Goal: Transaction & Acquisition: Purchase product/service

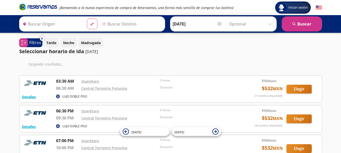
type input "[PERSON_NAME] de Querétaro, [GEOGRAPHIC_DATA]"
type input "[GEOGRAPHIC_DATA][PERSON_NAME], [GEOGRAPHIC_DATA][PERSON_NAME]"
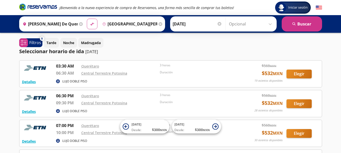
scroll to position [25, 0]
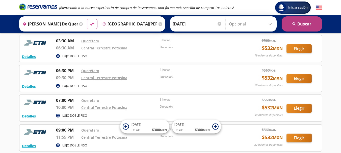
click at [305, 25] on button "search [GEOGRAPHIC_DATA]" at bounding box center [302, 23] width 40 height 15
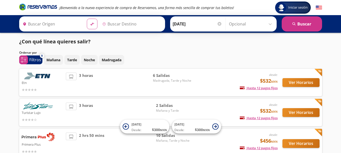
type input "[PERSON_NAME] de Querétaro, [GEOGRAPHIC_DATA]"
type input "[GEOGRAPHIC_DATA][PERSON_NAME], [GEOGRAPHIC_DATA][PERSON_NAME]"
click at [57, 62] on p "Mañana" at bounding box center [53, 59] width 14 height 5
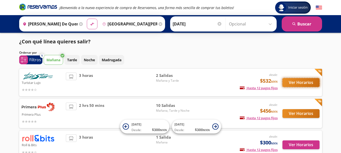
click at [300, 83] on button "Ver Horarios" at bounding box center [301, 82] width 37 height 9
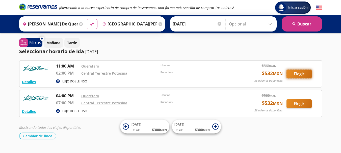
click at [303, 76] on button "Elegir" at bounding box center [299, 74] width 25 height 9
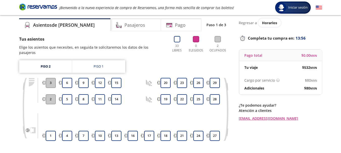
scroll to position [25, 0]
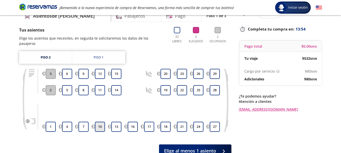
click at [104, 123] on button "10" at bounding box center [100, 127] width 10 height 10
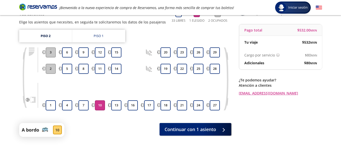
scroll to position [51, 0]
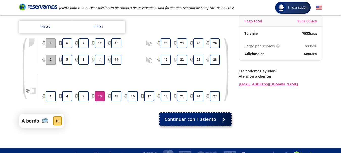
click at [190, 120] on span "Continuar con 1 asiento" at bounding box center [191, 119] width 52 height 7
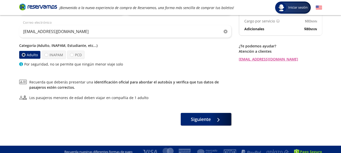
scroll to position [76, 0]
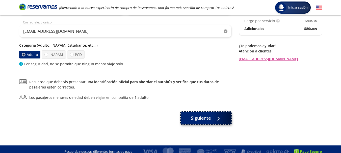
click at [209, 121] on span "Siguiente" at bounding box center [201, 118] width 20 height 7
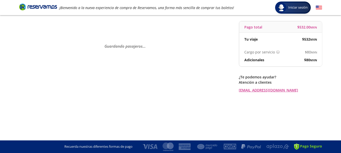
scroll to position [0, 0]
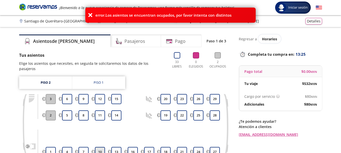
click at [99, 147] on button "10" at bounding box center [100, 152] width 10 height 10
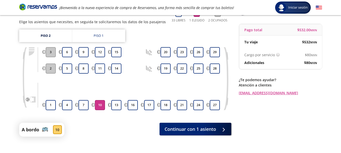
scroll to position [51, 0]
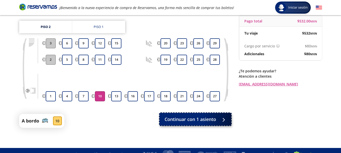
click at [224, 120] on div at bounding box center [223, 119] width 8 height 6
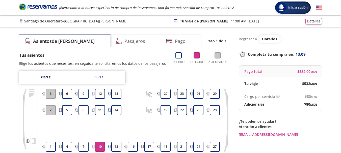
scroll to position [51, 0]
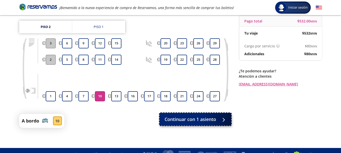
click at [220, 119] on div at bounding box center [223, 119] width 8 height 6
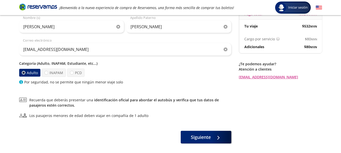
scroll to position [76, 0]
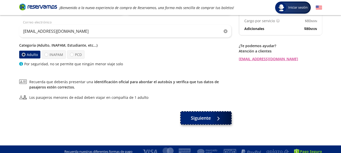
click at [226, 122] on button "Siguiente" at bounding box center [206, 118] width 51 height 13
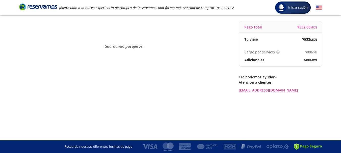
scroll to position [0, 0]
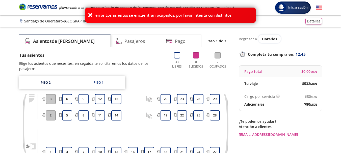
scroll to position [25, 0]
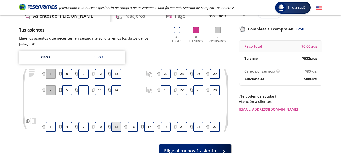
click at [117, 123] on button "13" at bounding box center [116, 127] width 10 height 10
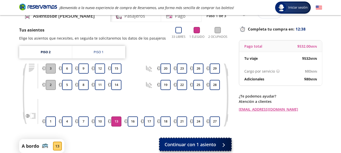
click at [225, 147] on icon at bounding box center [227, 145] width 4 height 4
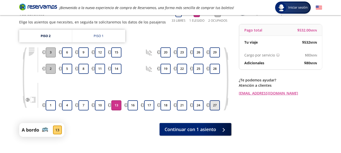
scroll to position [51, 0]
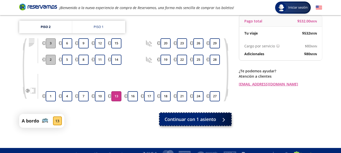
click at [213, 121] on span "Continuar con 1 asiento" at bounding box center [191, 119] width 52 height 7
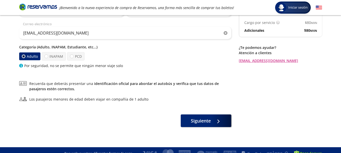
scroll to position [81, 0]
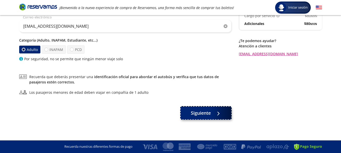
click at [217, 116] on div at bounding box center [217, 113] width 8 height 6
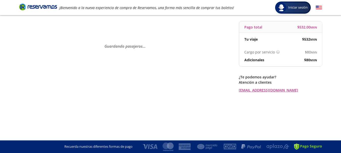
scroll to position [0, 0]
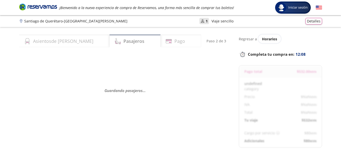
select select "MX"
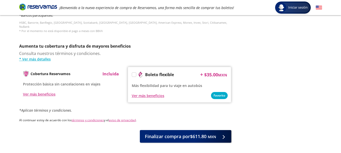
scroll to position [253, 0]
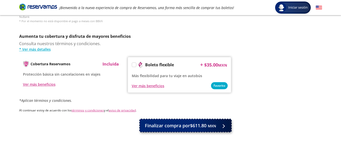
click at [224, 123] on div at bounding box center [223, 126] width 8 height 6
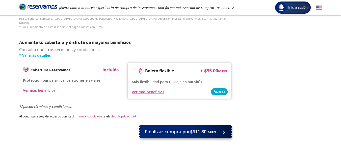
scroll to position [259, 0]
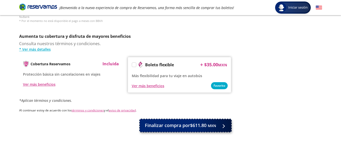
click at [208, 123] on small "MXN" at bounding box center [212, 125] width 8 height 5
click at [224, 122] on div at bounding box center [223, 125] width 8 height 6
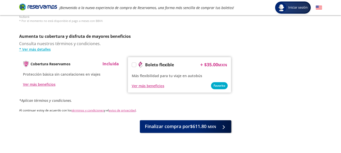
click at [201, 108] on p "Al continuar estoy de acuerdo con los términos y condiciones y el aviso de priv…" at bounding box center [125, 110] width 212 height 5
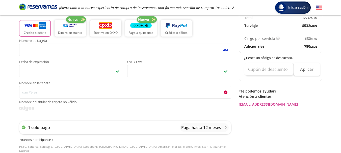
scroll to position [126, 0]
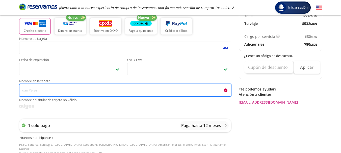
click at [59, 89] on input "Nombre en la tarjeta Nombre del titular de tarjeta no válido" at bounding box center [125, 90] width 212 height 13
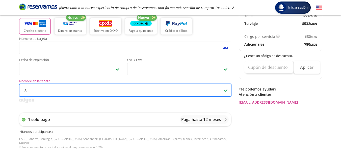
type input "m"
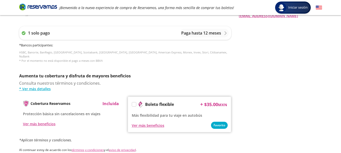
scroll to position [253, 0]
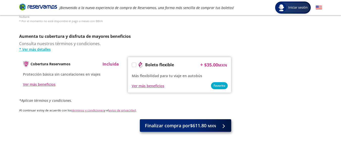
type input "[PERSON_NAME]"
click at [214, 124] on small "MXN" at bounding box center [212, 126] width 8 height 5
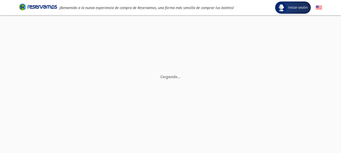
scroll to position [0, 0]
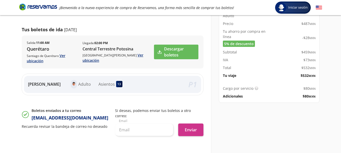
scroll to position [72, 0]
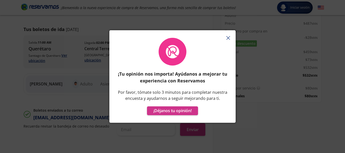
click at [230, 40] on icon "button" at bounding box center [228, 38] width 4 height 4
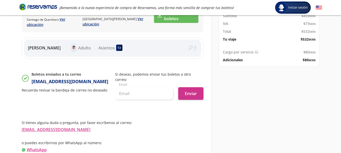
scroll to position [117, 0]
